Goal: Task Accomplishment & Management: Manage account settings

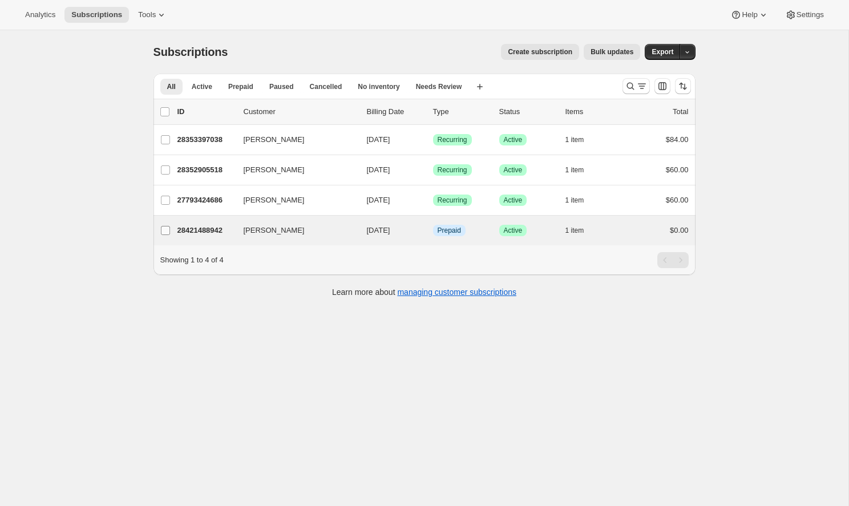
click at [162, 230] on input "[PERSON_NAME]" at bounding box center [165, 230] width 9 height 9
checkbox input "true"
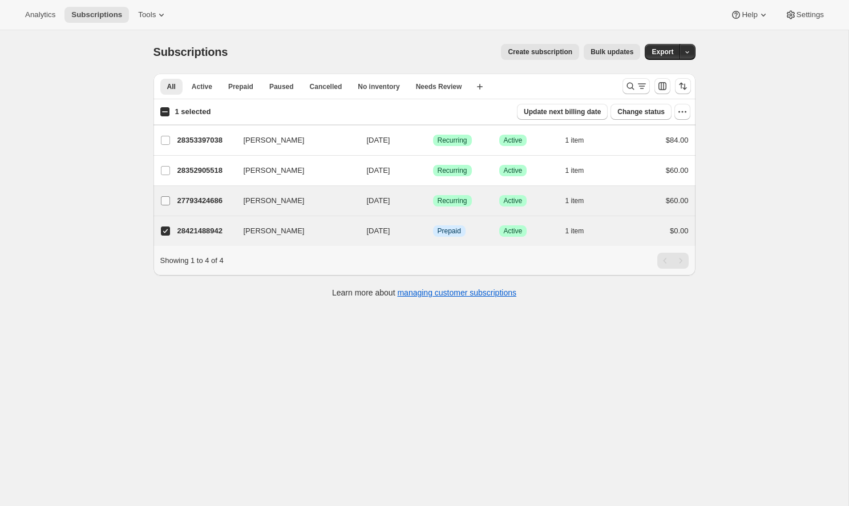
click at [166, 203] on input "[PERSON_NAME]" at bounding box center [165, 200] width 9 height 9
checkbox input "true"
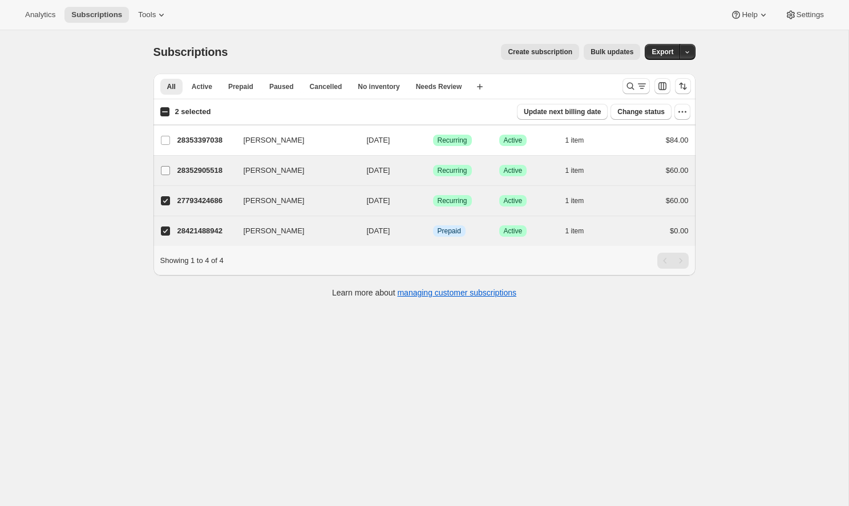
click at [164, 175] on input "[PERSON_NAME]" at bounding box center [165, 170] width 9 height 9
click at [164, 175] on span at bounding box center [165, 170] width 10 height 10
click at [164, 175] on input "[PERSON_NAME]" at bounding box center [165, 170] width 9 height 9
checkbox input "false"
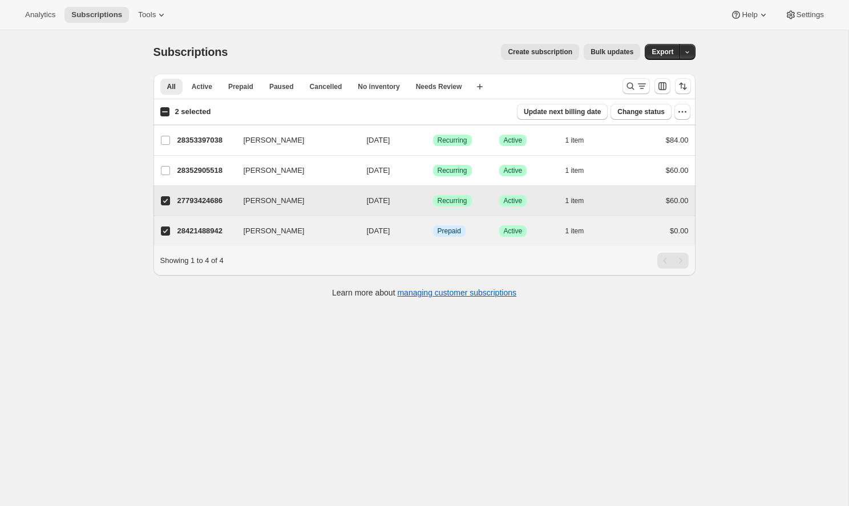
click at [166, 198] on input "[PERSON_NAME]" at bounding box center [165, 200] width 9 height 9
checkbox input "false"
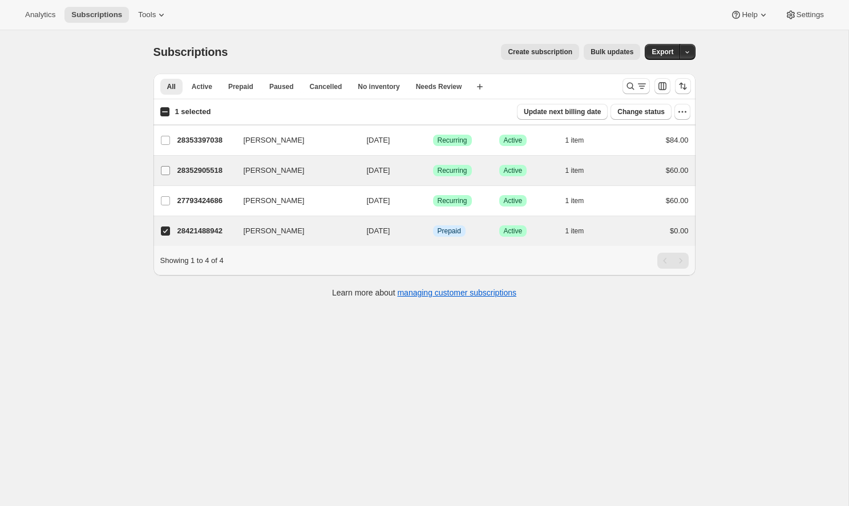
click at [163, 174] on input "[PERSON_NAME]" at bounding box center [165, 170] width 9 height 9
checkbox input "true"
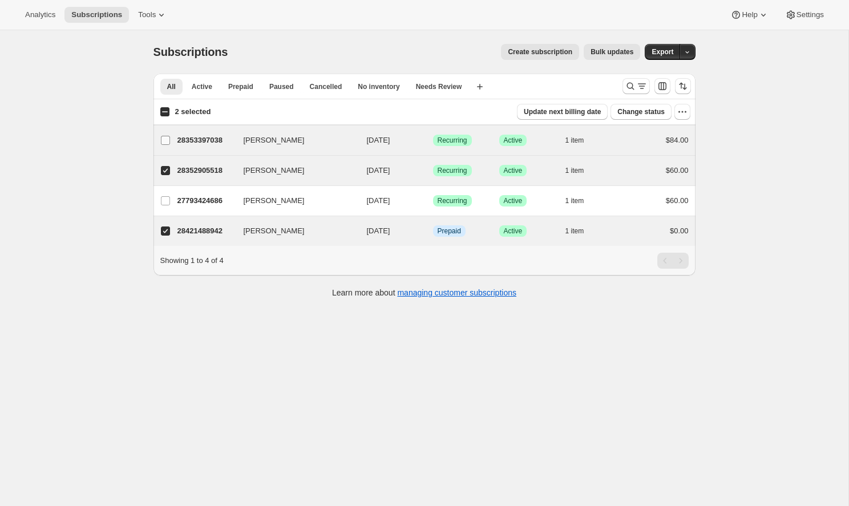
click at [167, 139] on input "[PERSON_NAME]" at bounding box center [165, 140] width 9 height 9
checkbox input "true"
click at [679, 109] on icon "button" at bounding box center [682, 111] width 11 height 11
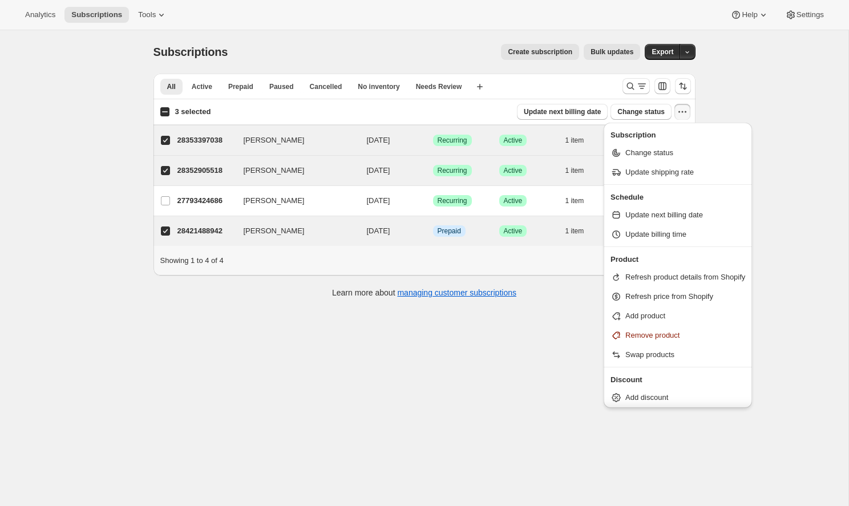
click at [549, 372] on div "Subscriptions. This page is ready Subscriptions Create subscription Bulk update…" at bounding box center [424, 283] width 848 height 506
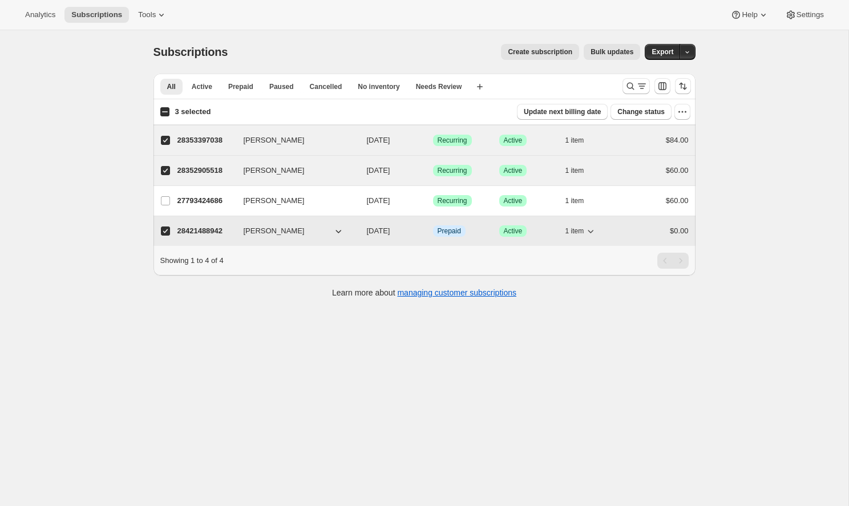
click at [214, 234] on p "28421488942" at bounding box center [205, 230] width 57 height 11
checkbox input "false"
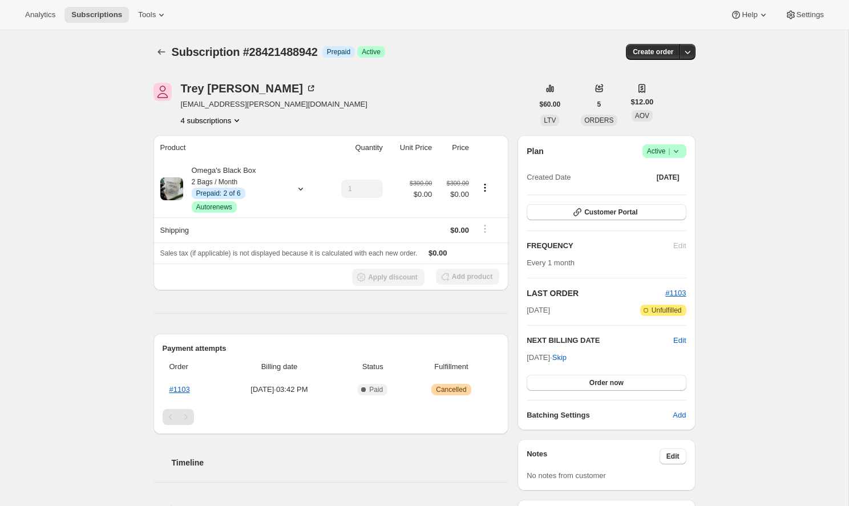
click at [674, 153] on icon at bounding box center [675, 150] width 11 height 11
click at [671, 195] on span "Cancel subscription" at bounding box center [661, 193] width 64 height 9
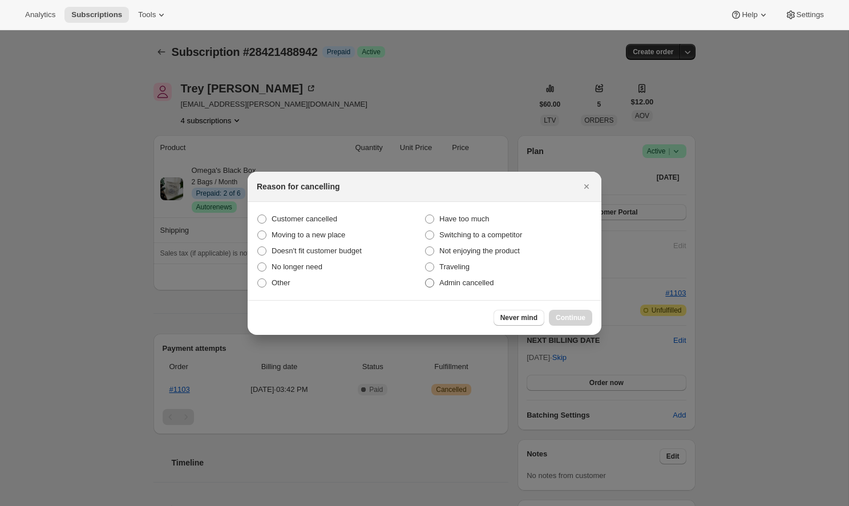
click at [432, 285] on span ":r38:" at bounding box center [429, 282] width 9 height 9
click at [426, 279] on input "Admin cancelled" at bounding box center [425, 278] width 1 height 1
radio input "true"
click at [590, 323] on button "Continue" at bounding box center [570, 318] width 43 height 16
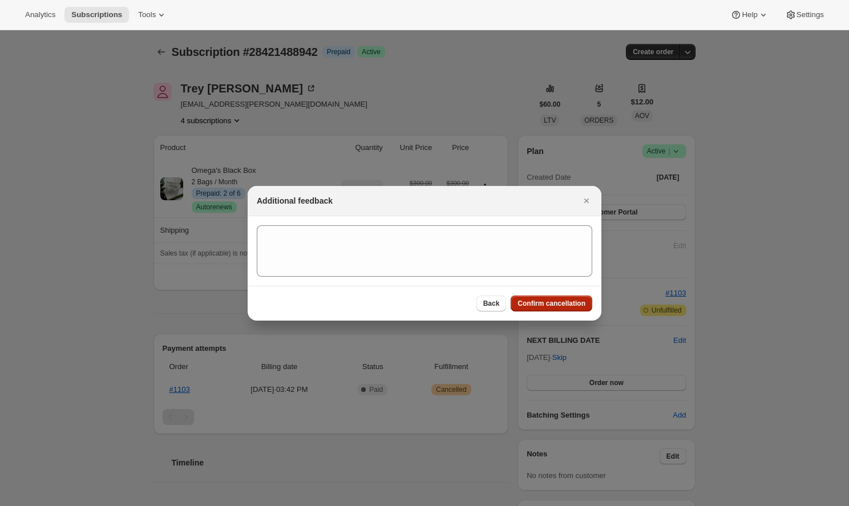
click at [548, 298] on button "Confirm cancellation" at bounding box center [552, 304] width 82 height 16
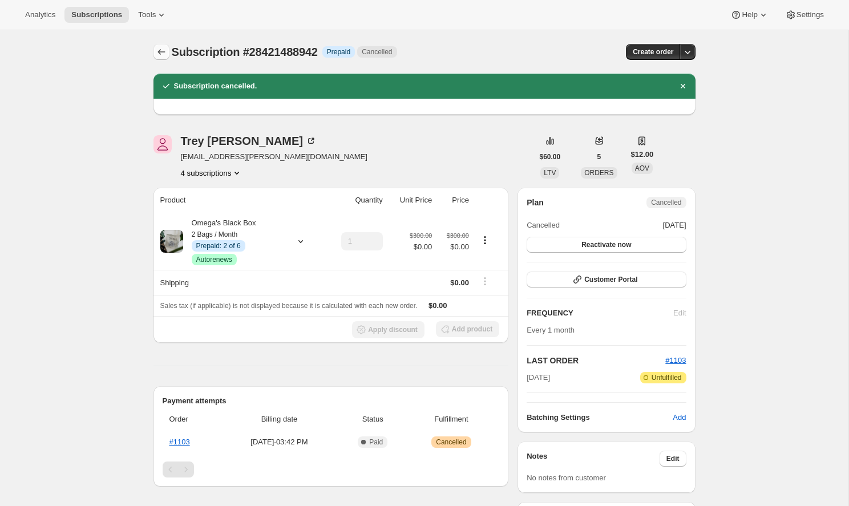
click at [165, 52] on icon "Subscriptions" at bounding box center [161, 51] width 11 height 11
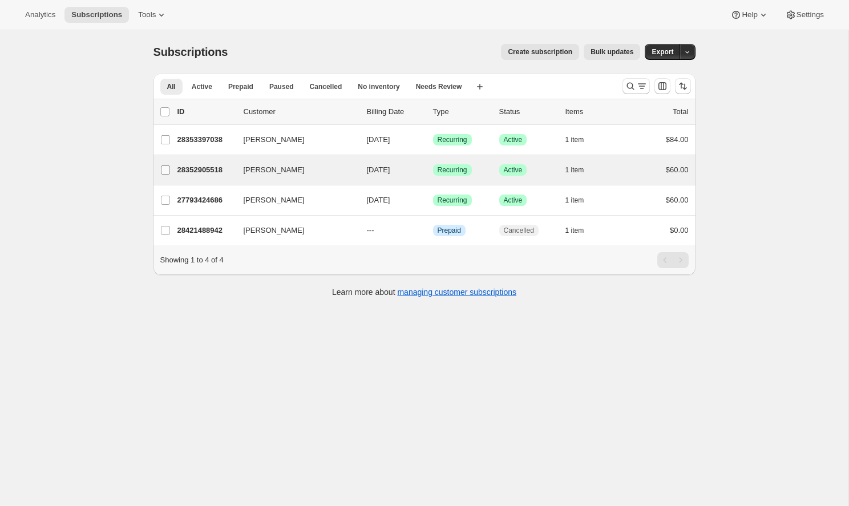
click at [166, 171] on input "[PERSON_NAME]" at bounding box center [165, 169] width 9 height 9
checkbox input "true"
click at [220, 172] on p "28352905518" at bounding box center [205, 170] width 57 height 11
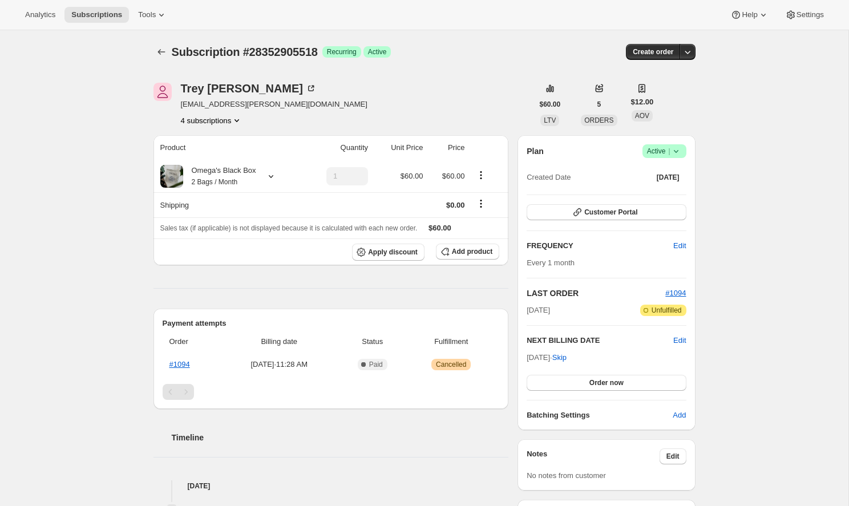
click at [677, 151] on icon at bounding box center [675, 151] width 5 height 3
click at [662, 199] on button "Cancel subscription" at bounding box center [660, 193] width 71 height 18
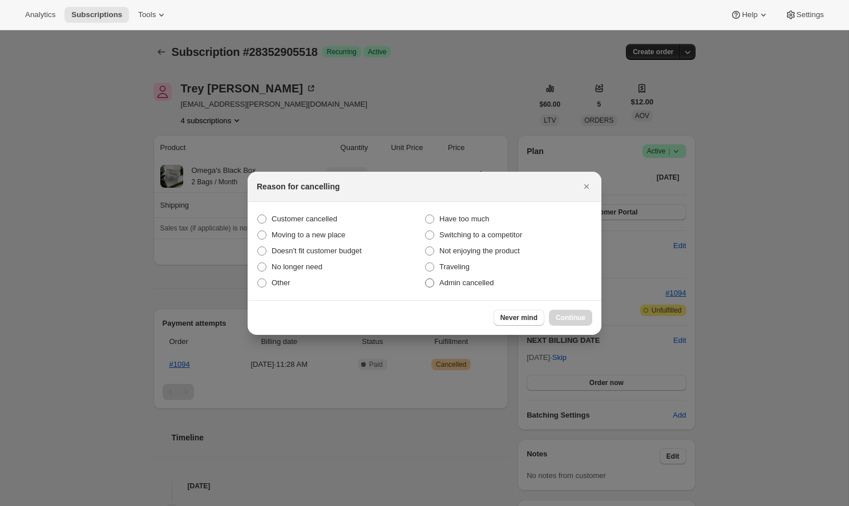
click at [482, 279] on span "Admin cancelled" at bounding box center [466, 282] width 54 height 9
click at [426, 279] on input "Admin cancelled" at bounding box center [425, 278] width 1 height 1
radio input "true"
click at [556, 315] on span "Continue" at bounding box center [571, 317] width 30 height 9
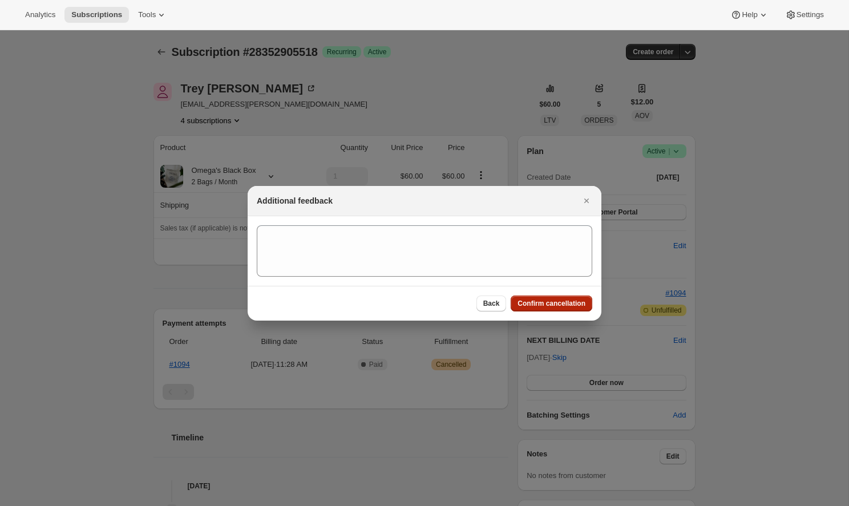
click at [522, 302] on span "Confirm cancellation" at bounding box center [551, 303] width 68 height 9
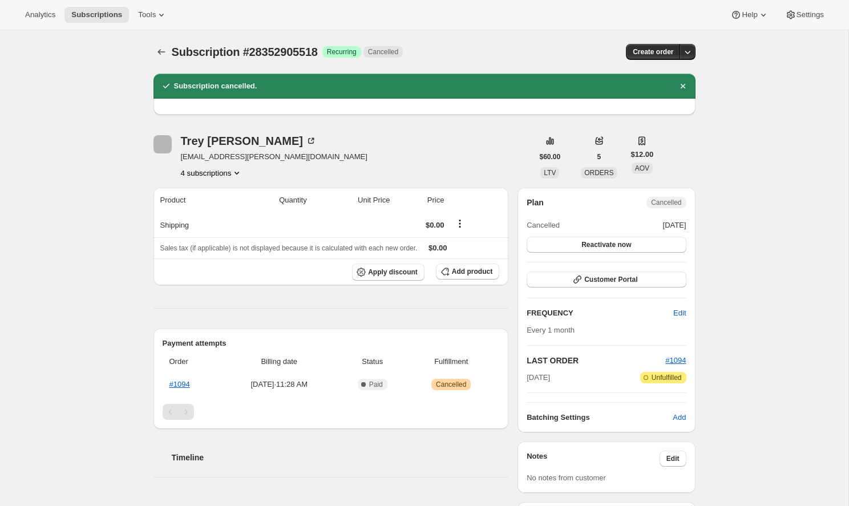
click at [164, 57] on icon "Subscriptions" at bounding box center [161, 51] width 11 height 11
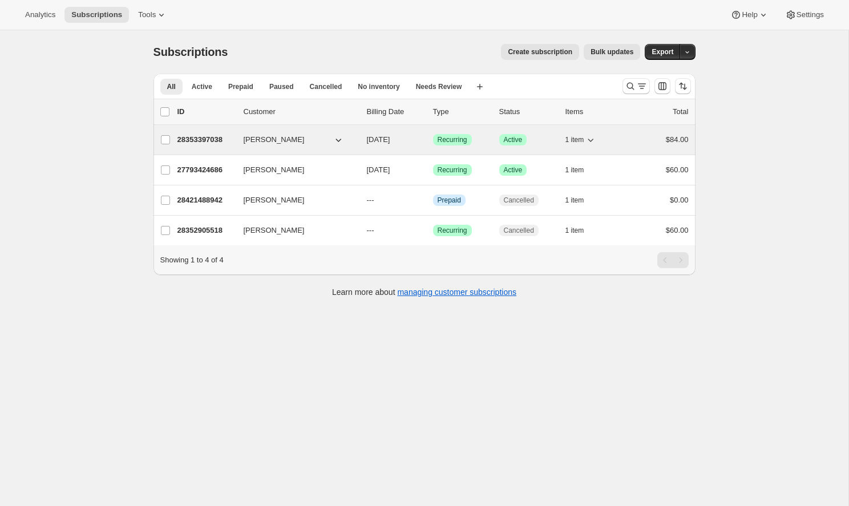
click at [215, 142] on p "28353397038" at bounding box center [205, 139] width 57 height 11
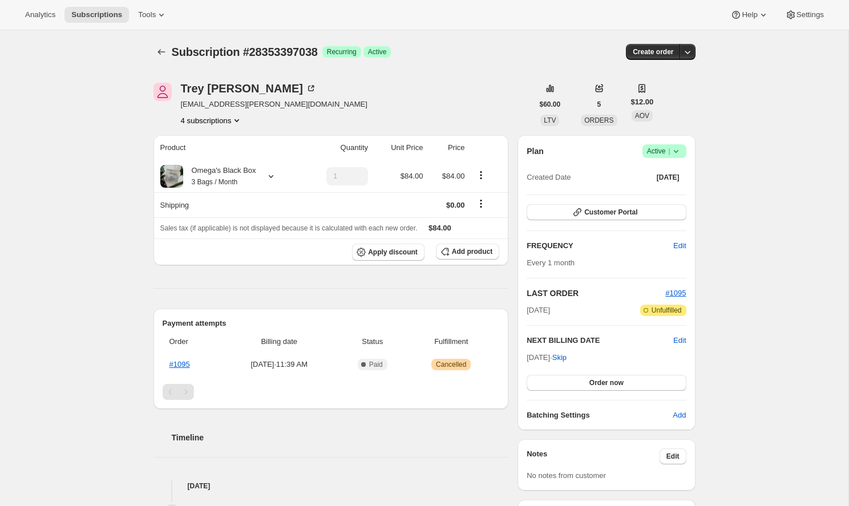
click at [678, 153] on icon at bounding box center [675, 150] width 11 height 11
click at [674, 187] on button "Cancel subscription" at bounding box center [660, 193] width 71 height 18
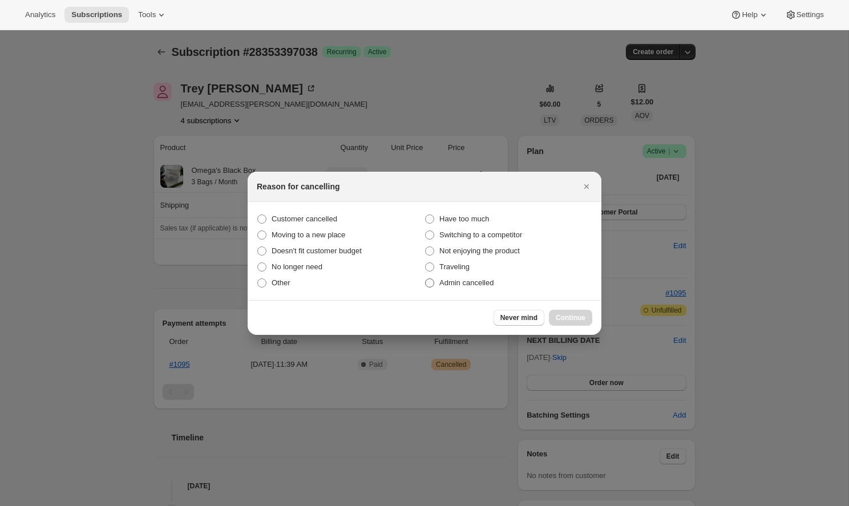
click at [428, 278] on span ":rh2:" at bounding box center [429, 283] width 10 height 10
click at [426, 278] on input "Admin cancelled" at bounding box center [425, 278] width 1 height 1
radio input "true"
click at [556, 310] on button "Continue" at bounding box center [570, 318] width 43 height 16
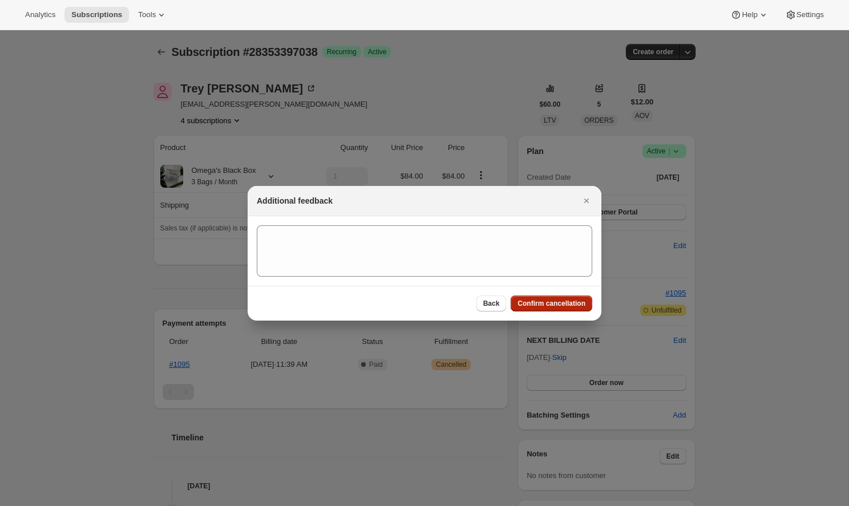
click at [550, 302] on span "Confirm cancellation" at bounding box center [551, 303] width 68 height 9
